Goal: Navigation & Orientation: Find specific page/section

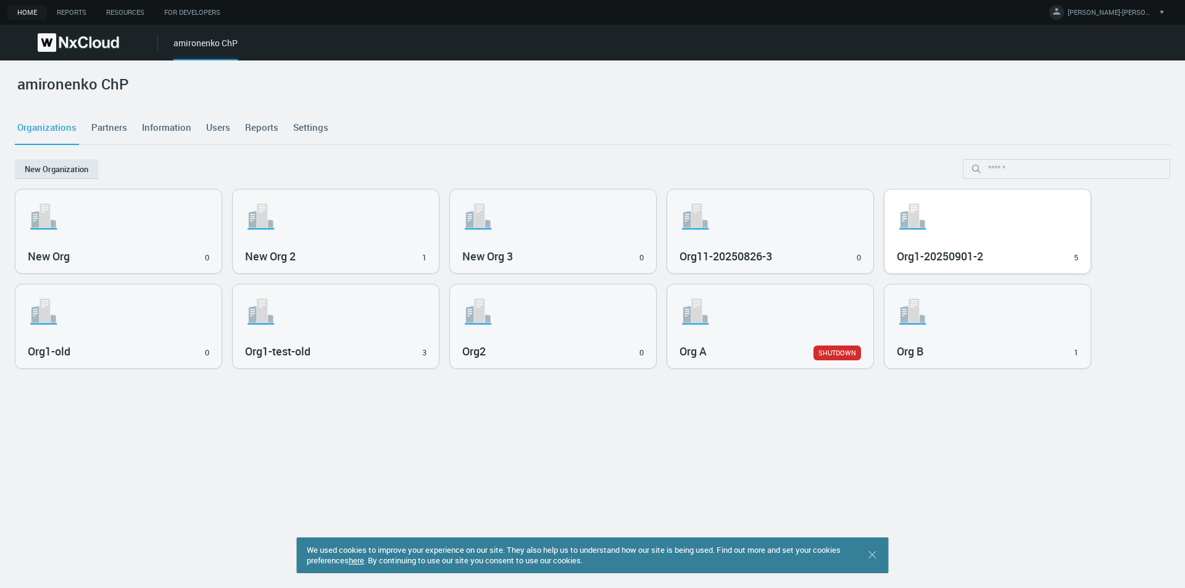
click at [947, 243] on div ".st1{fill:var(--svg-placeholder-elm2-color);} .st2{fill:var(--brand-core);} .st…" at bounding box center [988, 232] width 206 height 84
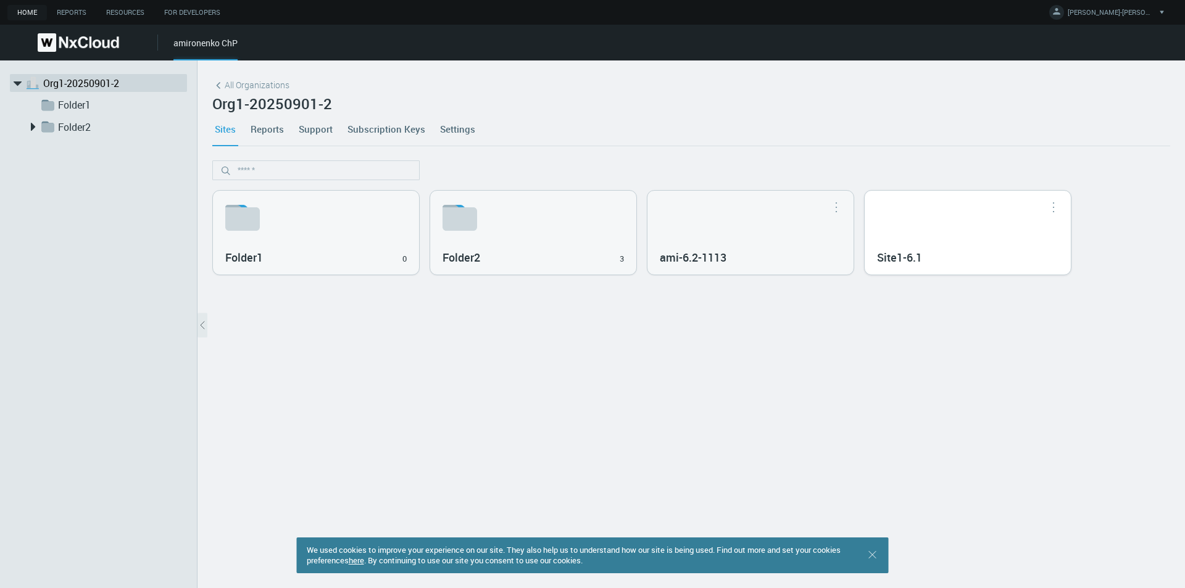
click at [927, 254] on h3 "Site1-6.1" at bounding box center [959, 258] width 164 height 14
